Goal: Task Accomplishment & Management: Manage account settings

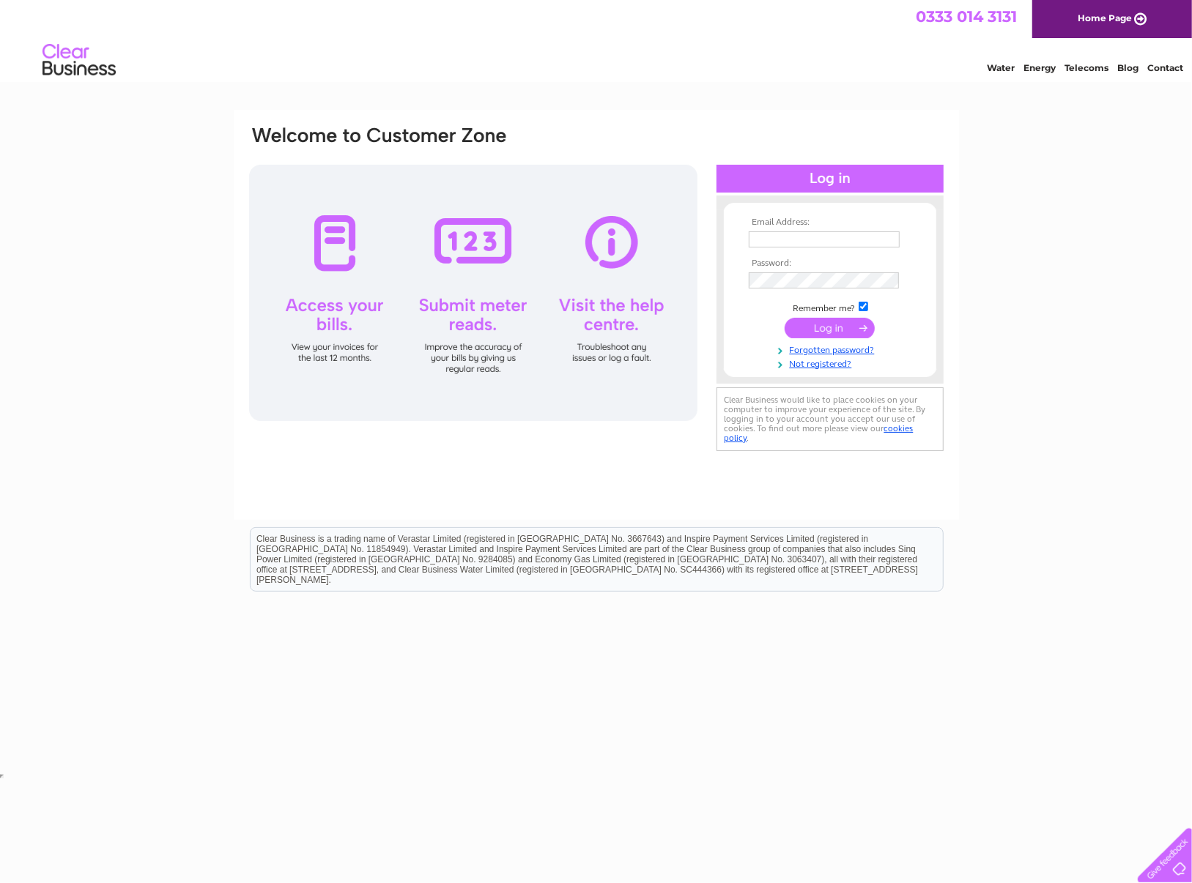
click at [804, 234] on input "text" at bounding box center [824, 239] width 151 height 16
type input "les@nobisfurniture.com"
click at [829, 322] on input "submit" at bounding box center [830, 328] width 90 height 21
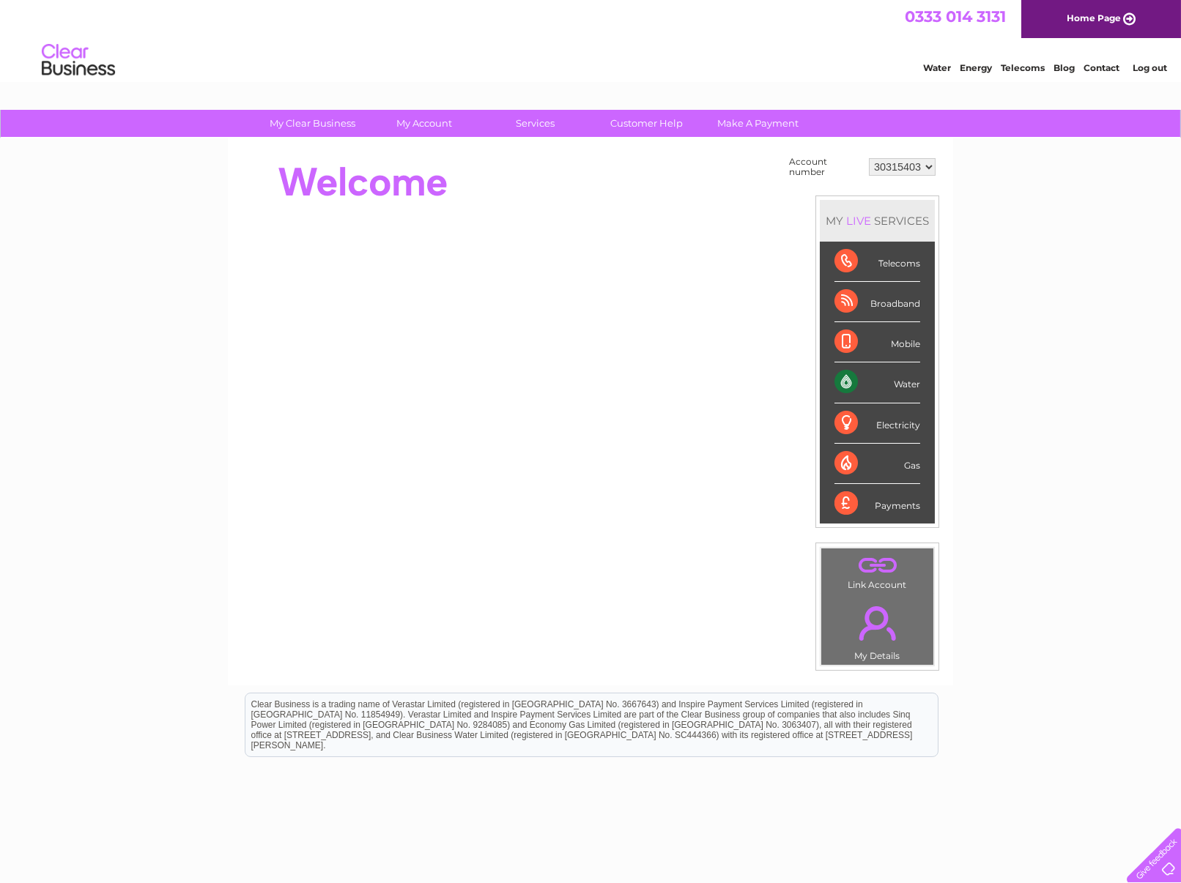
click at [849, 379] on div "Water" at bounding box center [877, 383] width 86 height 40
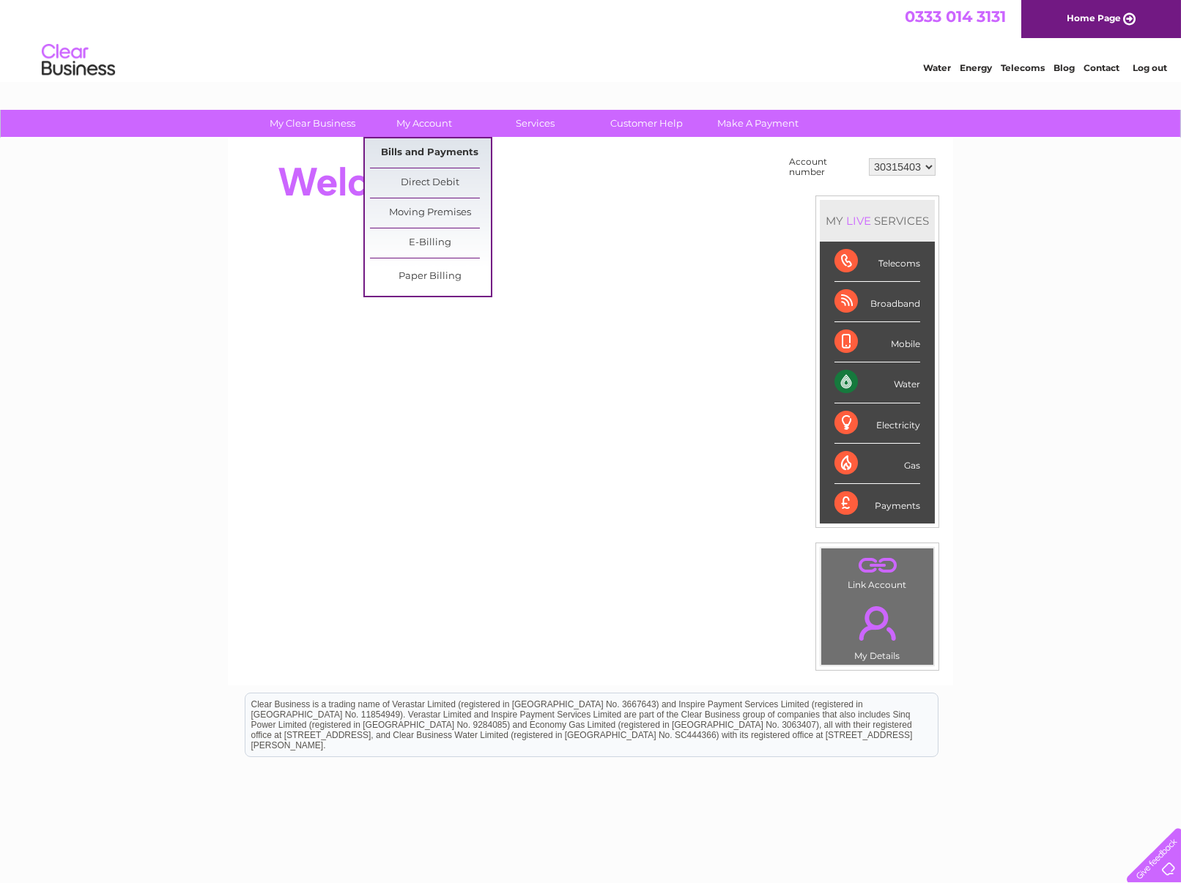
click at [425, 144] on link "Bills and Payments" at bounding box center [430, 152] width 121 height 29
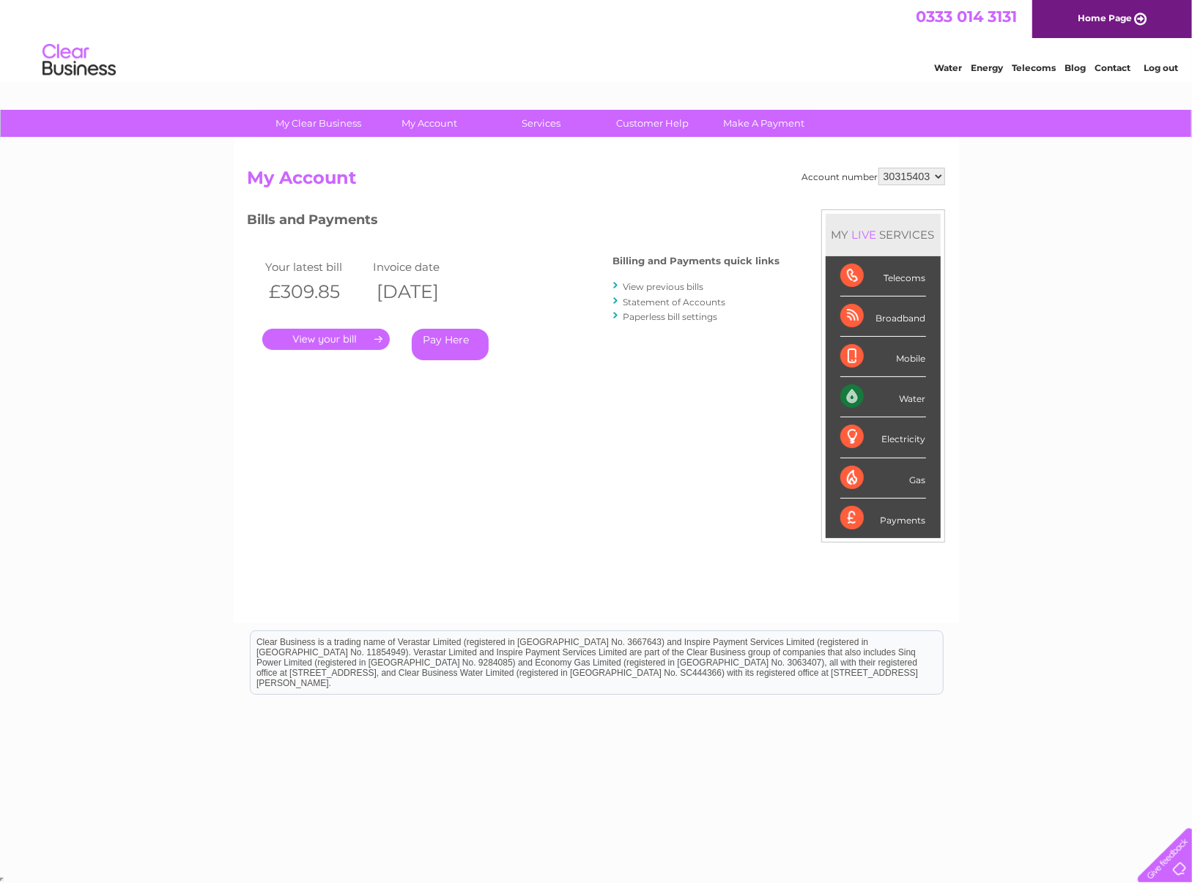
click at [676, 283] on link "View previous bills" at bounding box center [663, 286] width 81 height 11
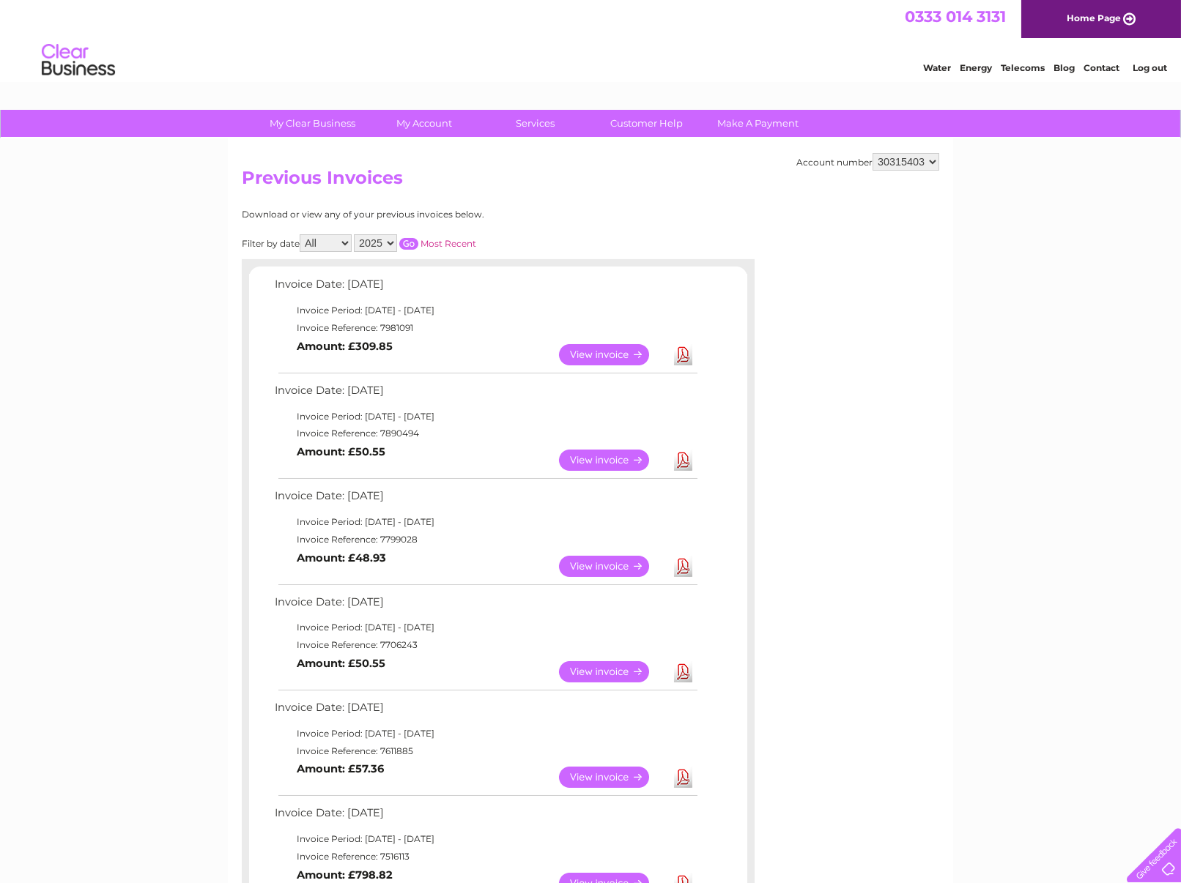
click at [615, 351] on link "View" at bounding box center [613, 354] width 108 height 21
click at [596, 456] on link "View" at bounding box center [613, 460] width 108 height 21
click at [584, 354] on link "View" at bounding box center [613, 354] width 108 height 21
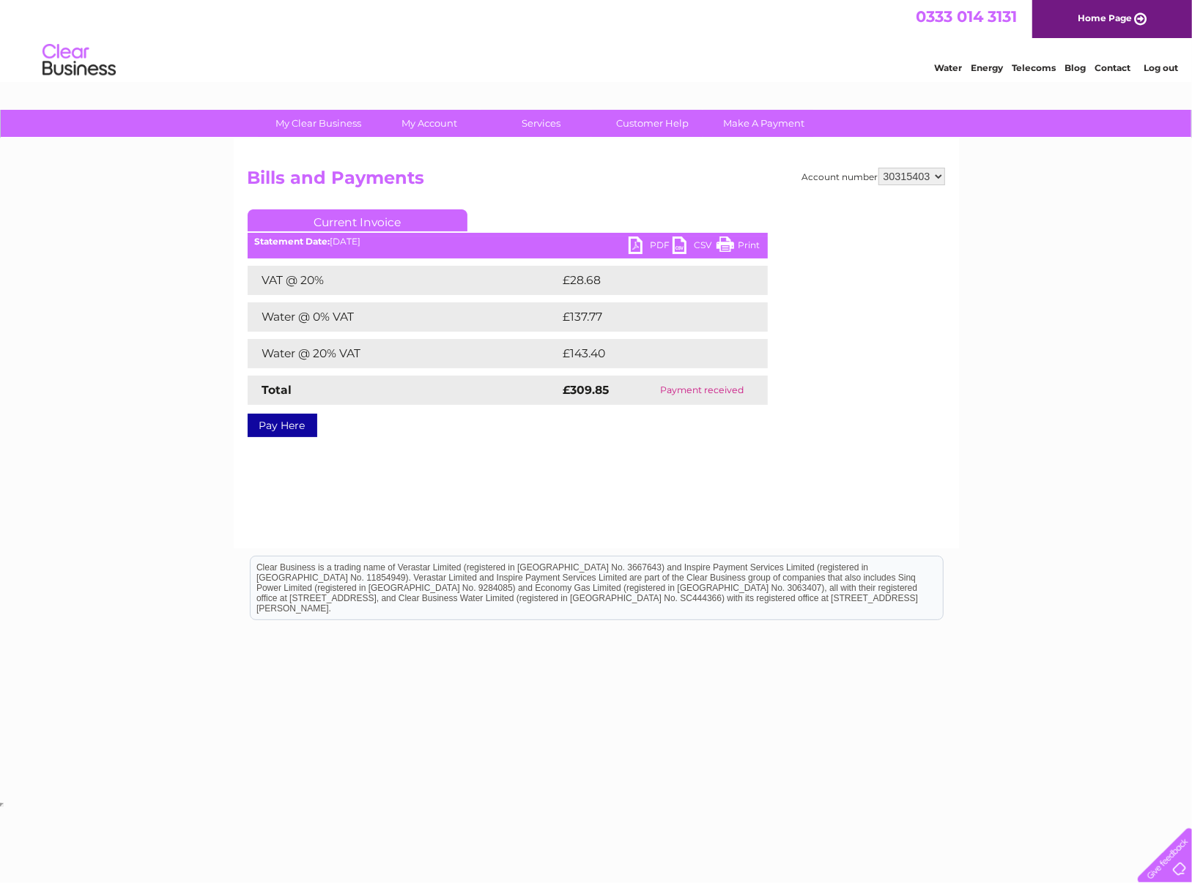
click at [661, 242] on link "PDF" at bounding box center [651, 247] width 44 height 21
